Goal: Task Accomplishment & Management: Manage account settings

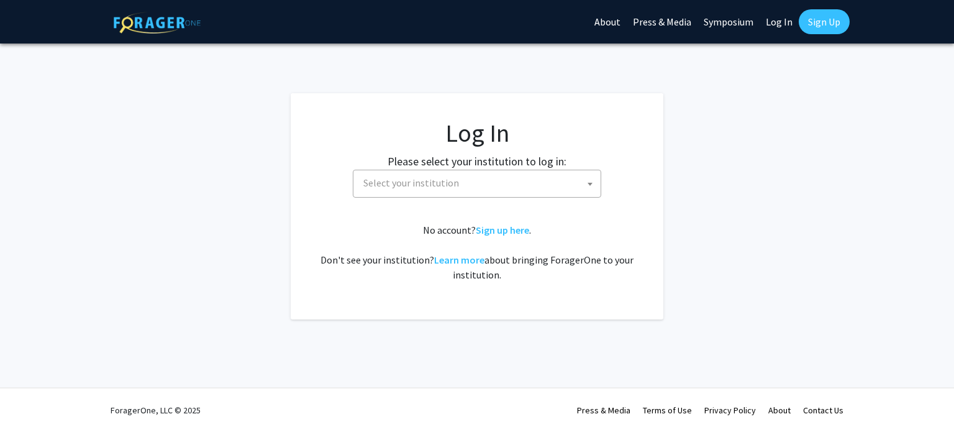
select select
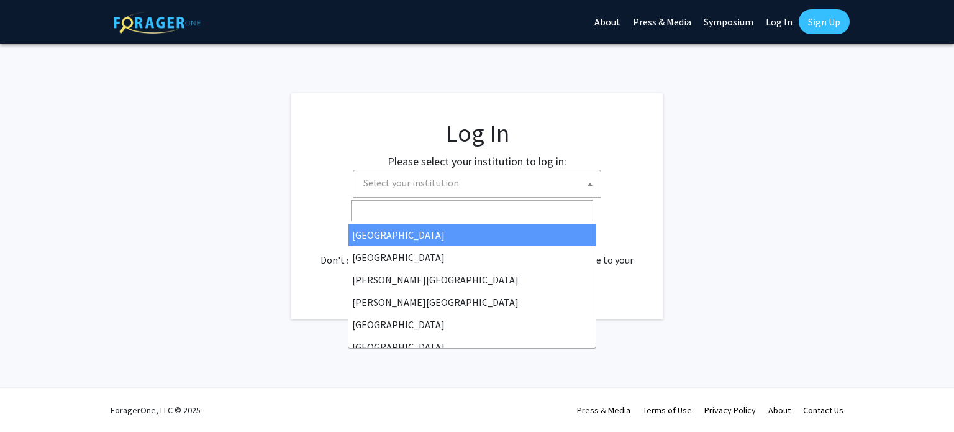
click at [545, 181] on span "Select your institution" at bounding box center [479, 182] width 242 height 25
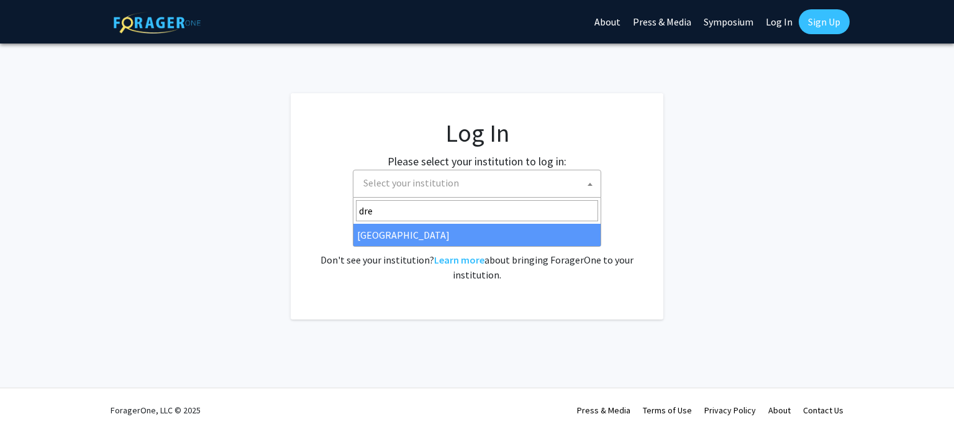
type input "dre"
select select "6"
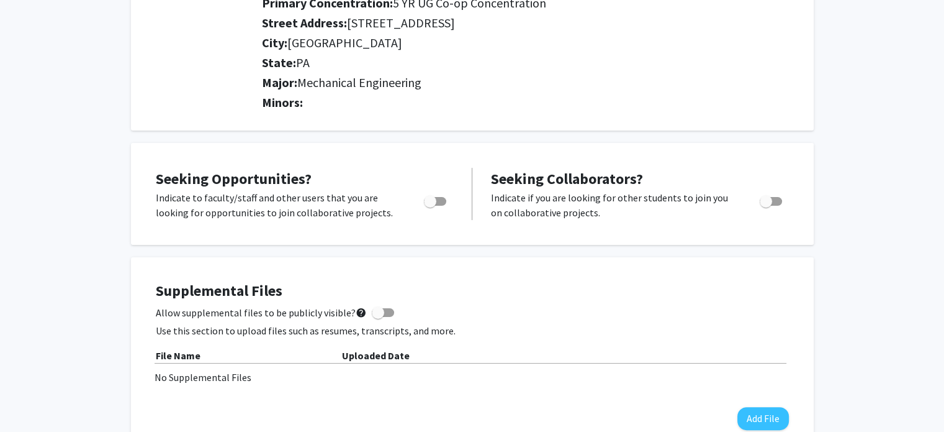
scroll to position [194, 0]
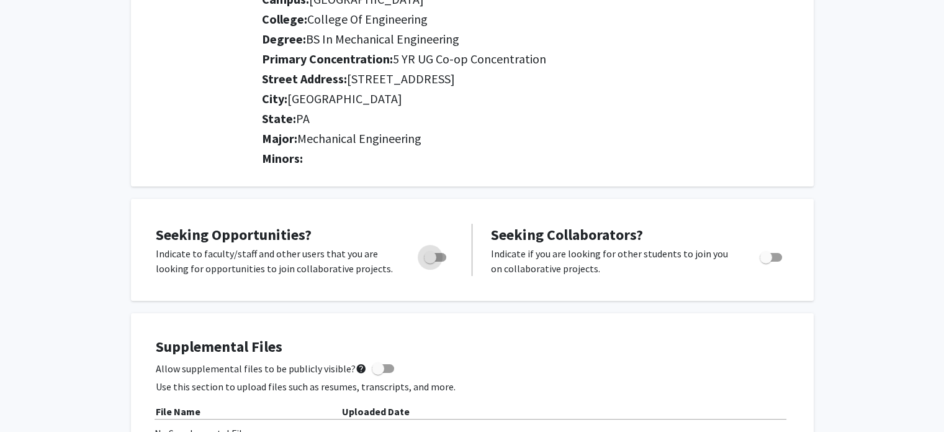
click at [437, 258] on span "Toggle" at bounding box center [435, 257] width 22 height 9
click at [430, 261] on input "Are you actively seeking opportunities?" at bounding box center [430, 261] width 1 height 1
checkbox input "true"
click at [773, 258] on span "Toggle" at bounding box center [771, 257] width 22 height 9
click at [766, 261] on input "Would you like to receive other student requests to work with you?" at bounding box center [766, 261] width 1 height 1
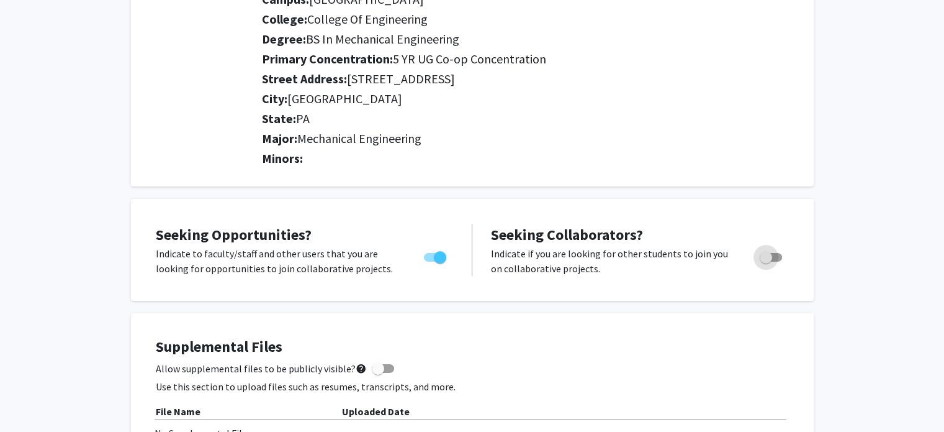
checkbox input "true"
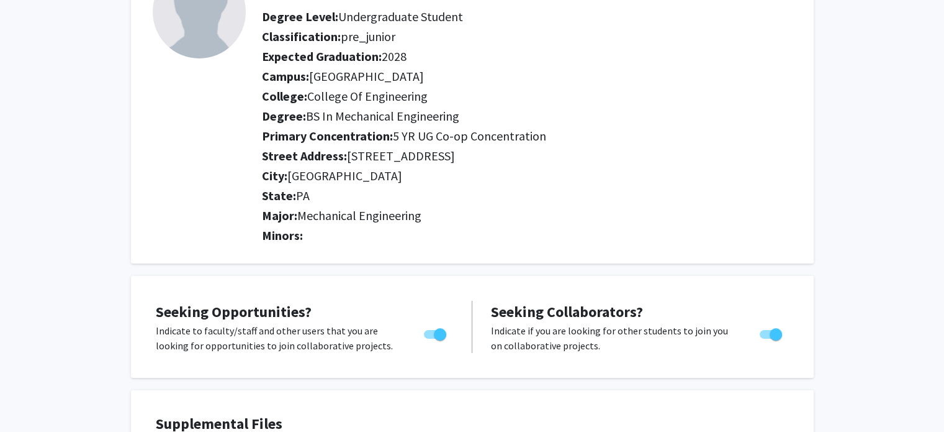
scroll to position [0, 0]
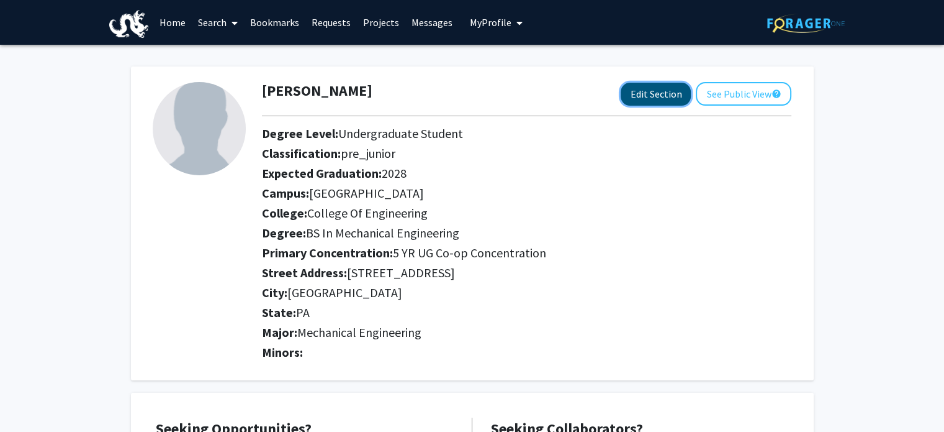
click at [651, 104] on button "Edit Section" at bounding box center [656, 94] width 70 height 23
select select
select select "[GEOGRAPHIC_DATA]"
select select "College of Engineering"
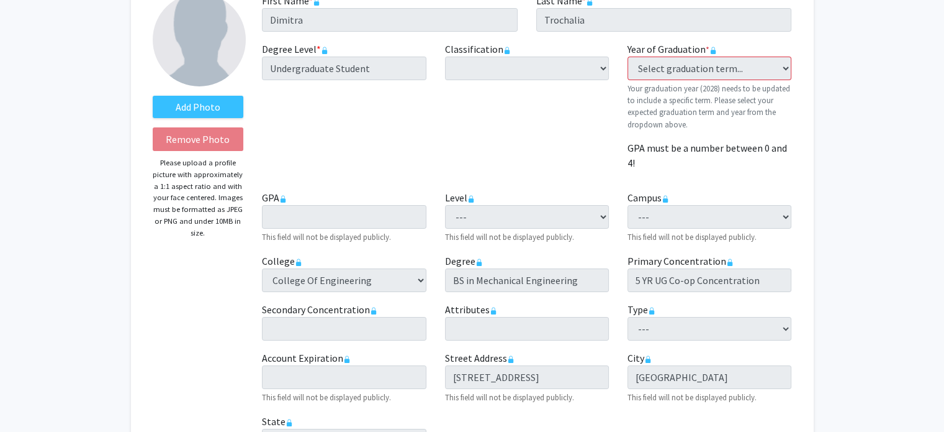
scroll to position [89, 0]
